Goal: Obtain resource: Download file/media

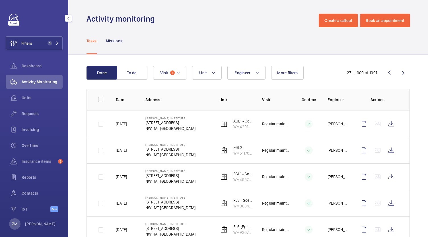
scroll to position [280, 0]
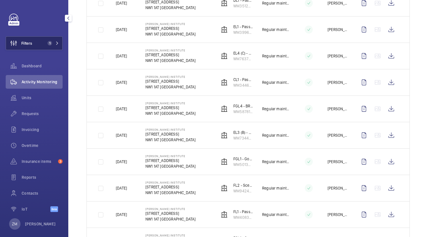
click at [51, 46] on button "Filters 1" at bounding box center [34, 43] width 57 height 14
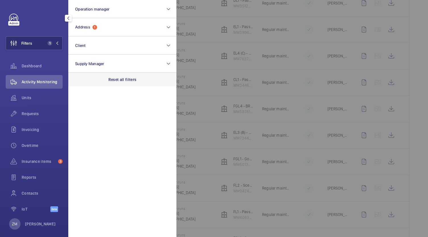
click at [124, 82] on p "Reset all filters" at bounding box center [122, 80] width 28 height 6
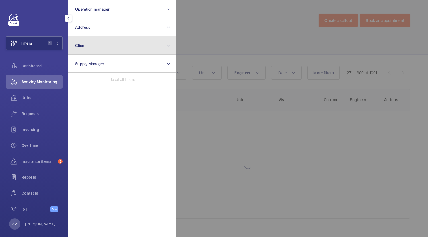
click at [102, 45] on button "Client" at bounding box center [122, 45] width 108 height 18
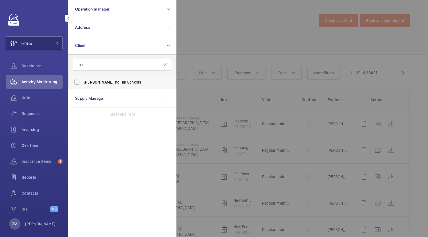
type input "nott"
drag, startPoint x: 114, startPoint y: 83, endPoint x: 196, endPoint y: 88, distance: 82.4
click at [114, 83] on span "[PERSON_NAME] ing [PERSON_NAME] Genesis" at bounding box center [123, 82] width 78 height 6
click at [83, 83] on input "[PERSON_NAME] ing [PERSON_NAME] Genesis" at bounding box center [76, 82] width 11 height 11
checkbox input "true"
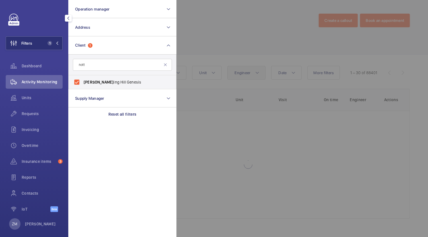
click at [242, 69] on div at bounding box center [390, 118] width 428 height 237
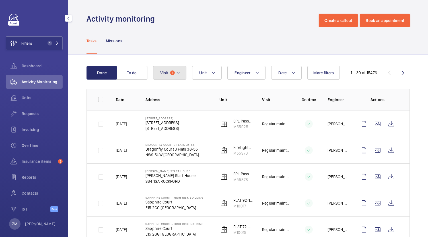
click at [181, 73] on button "Visit 1" at bounding box center [169, 73] width 33 height 14
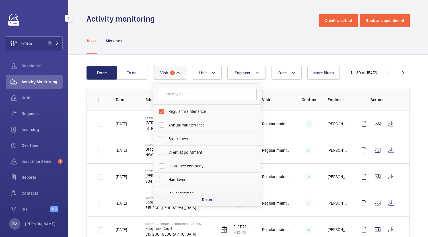
click at [206, 199] on p "Reset" at bounding box center [207, 200] width 11 height 6
checkbox input "false"
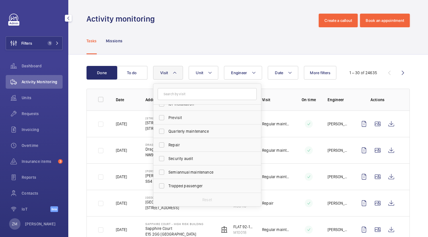
scroll to position [32, 0]
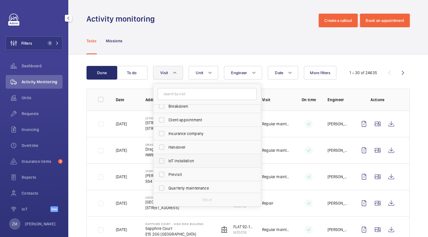
drag, startPoint x: 194, startPoint y: 162, endPoint x: 216, endPoint y: 123, distance: 44.1
click at [194, 162] on span "IoT installation" at bounding box center [207, 161] width 78 height 6
click at [167, 162] on input "IoT installation" at bounding box center [161, 160] width 11 height 11
checkbox input "true"
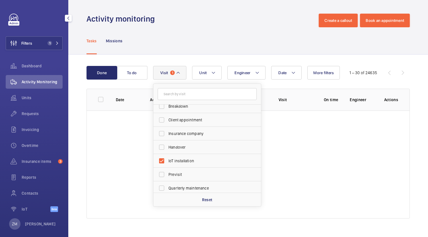
click at [239, 48] on div "Tasks Missions" at bounding box center [248, 40] width 323 height 27
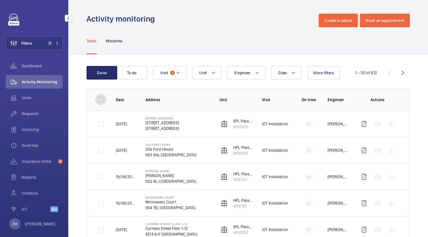
click at [101, 98] on input "checkbox" at bounding box center [100, 99] width 11 height 11
checkbox input "true"
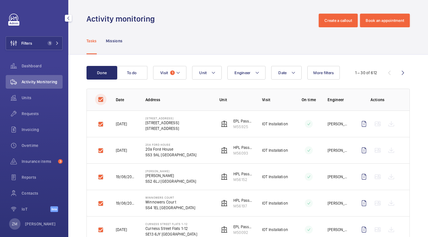
checkbox input "true"
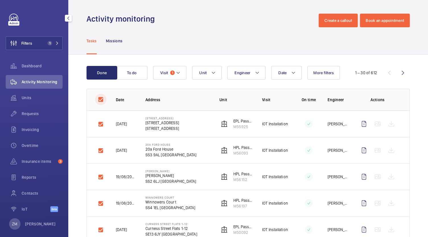
checkbox input "true"
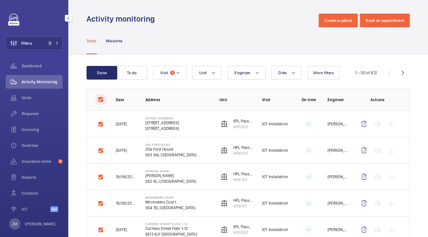
checkbox input "true"
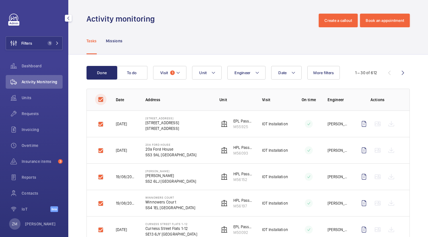
checkbox input "true"
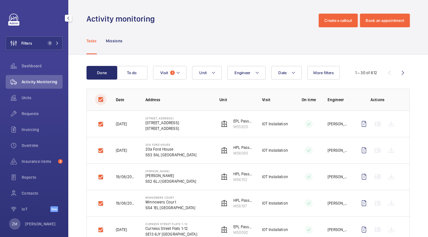
checkbox input "true"
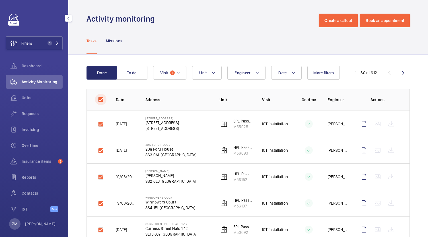
checkbox input "true"
click at [383, 78] on button "Download 30 reports" at bounding box center [385, 73] width 50 height 14
click at [379, 77] on button "Download 30 reports" at bounding box center [385, 73] width 50 height 14
click at [378, 76] on button "Download 30 reports" at bounding box center [385, 73] width 50 height 14
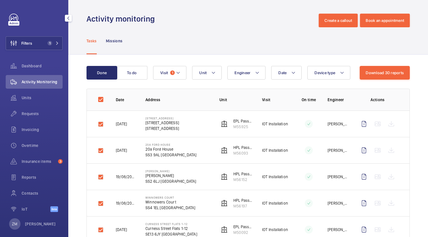
click at [382, 69] on button "Download 30 reports" at bounding box center [385, 73] width 50 height 14
click at [359, 124] on wm-front-icon-button at bounding box center [364, 124] width 14 height 14
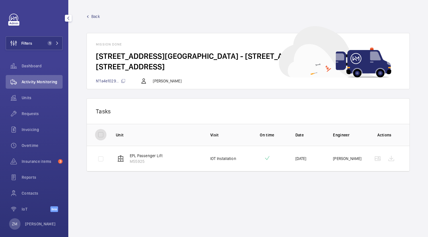
drag, startPoint x: 99, startPoint y: 137, endPoint x: 96, endPoint y: 137, distance: 3.4
click at [98, 137] on input "checkbox" at bounding box center [100, 134] width 11 height 11
checkbox input "true"
click at [374, 112] on button "Download 1 report" at bounding box center [378, 111] width 45 height 14
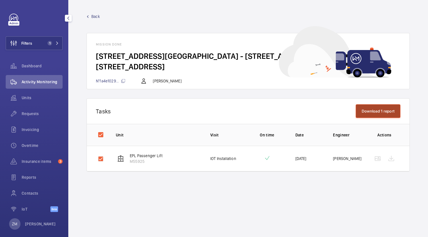
click at [370, 115] on button "Download 1 report" at bounding box center [378, 111] width 45 height 14
click at [371, 115] on button "Download 1 report" at bounding box center [378, 111] width 45 height 14
click at [96, 17] on span "Back" at bounding box center [95, 17] width 9 height 6
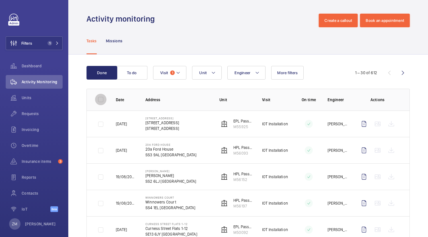
drag, startPoint x: 103, startPoint y: 99, endPoint x: 107, endPoint y: 99, distance: 4.0
click at [103, 99] on input "checkbox" at bounding box center [100, 99] width 11 height 11
checkbox input "true"
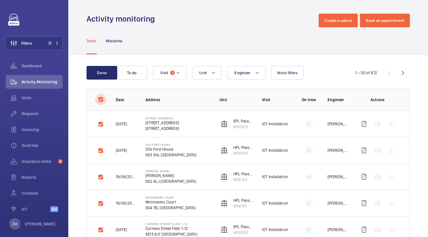
checkbox input "true"
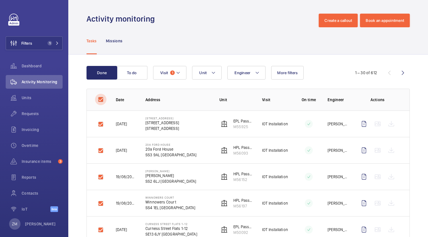
checkbox input "true"
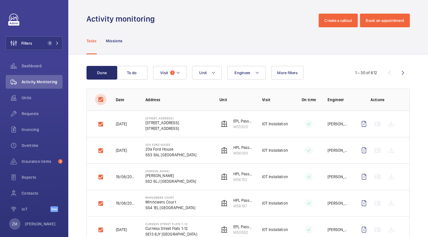
checkbox input "true"
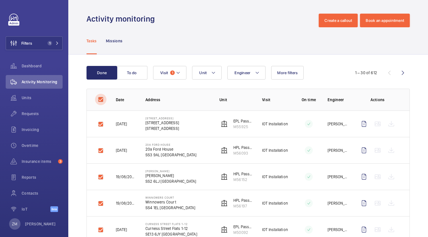
checkbox input "true"
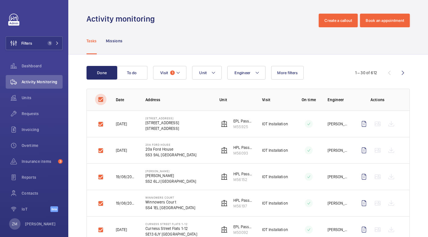
checkbox input "true"
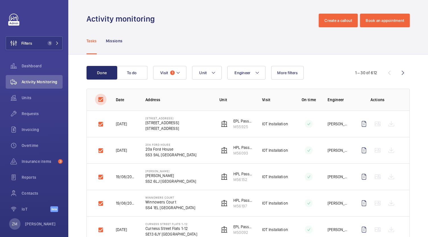
checkbox input "true"
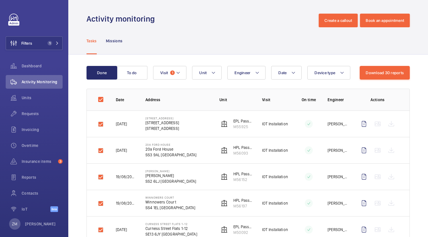
click at [258, 36] on div "Tasks Missions" at bounding box center [248, 40] width 323 height 27
